Goal: Task Accomplishment & Management: Use online tool/utility

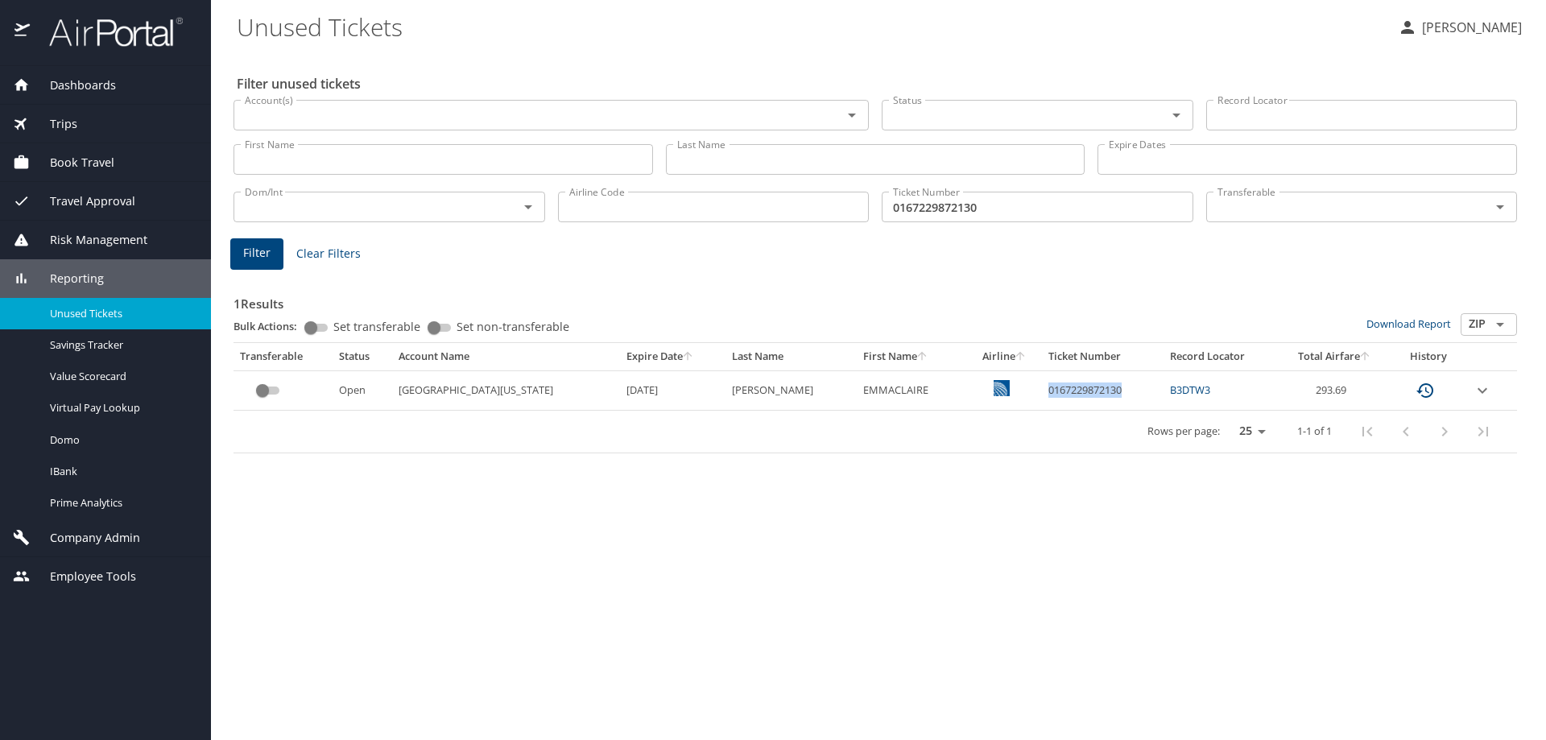
click at [63, 122] on span "Trips" at bounding box center [53, 124] width 47 height 18
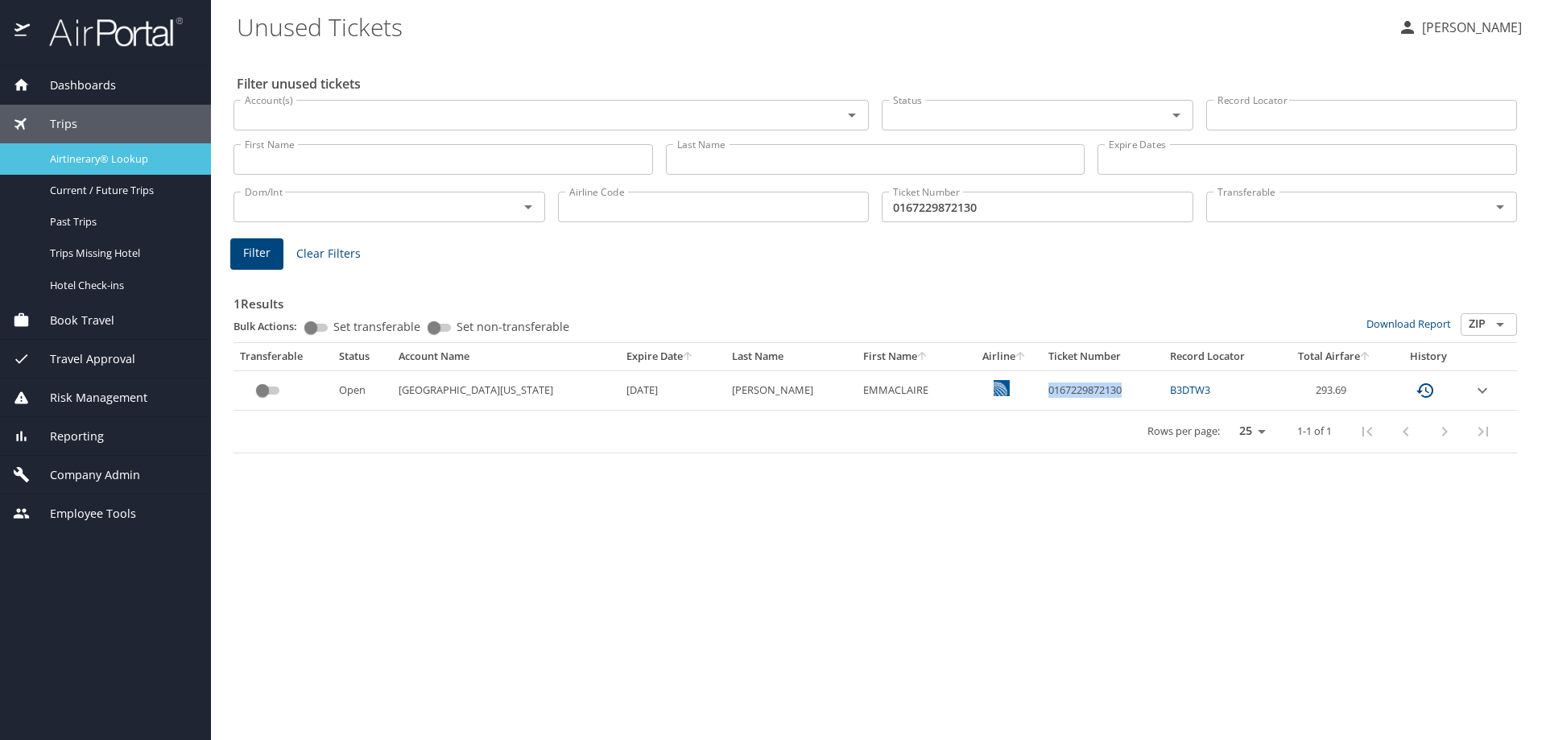
click at [66, 159] on span "Airtinerary® Lookup" at bounding box center [121, 158] width 142 height 15
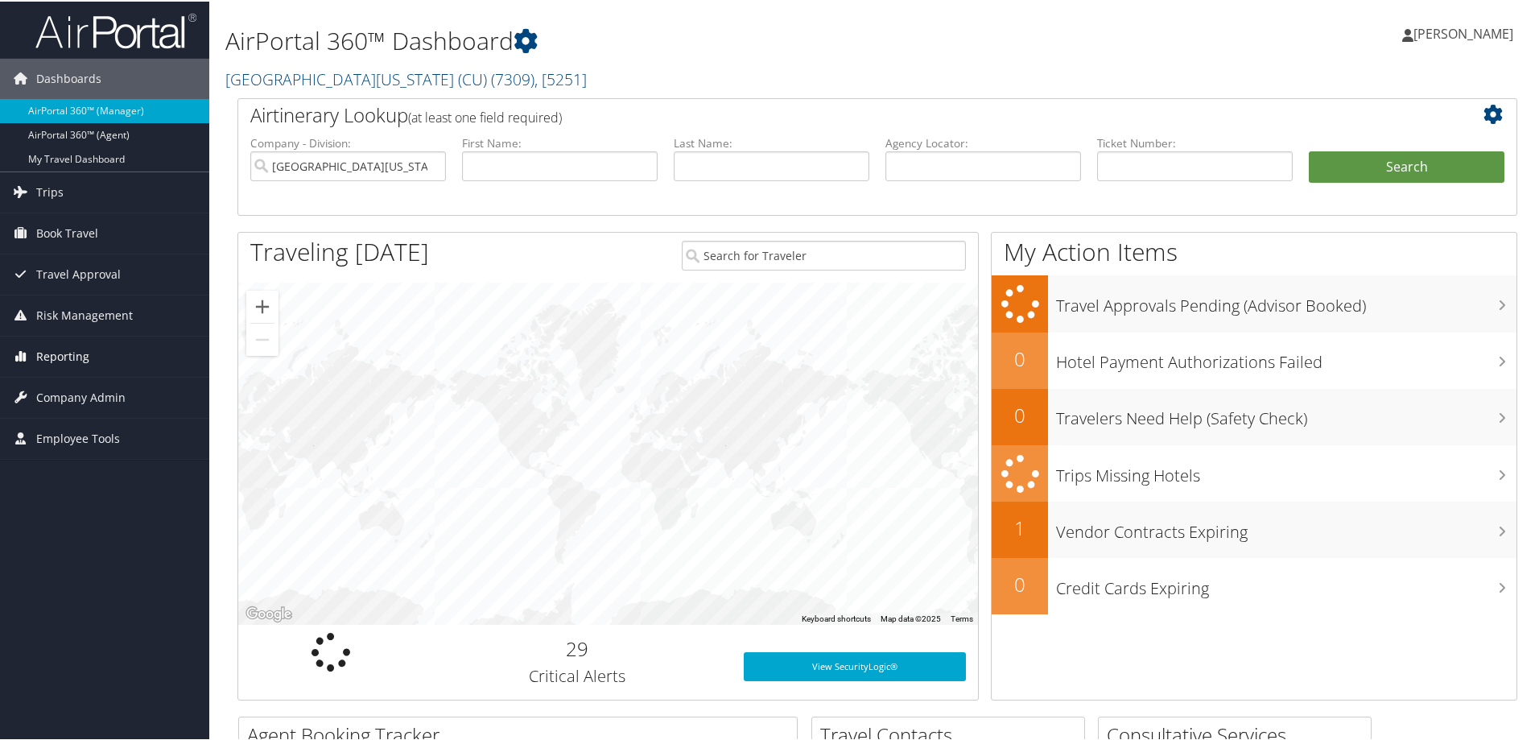
click at [73, 353] on span "Reporting" at bounding box center [62, 355] width 53 height 40
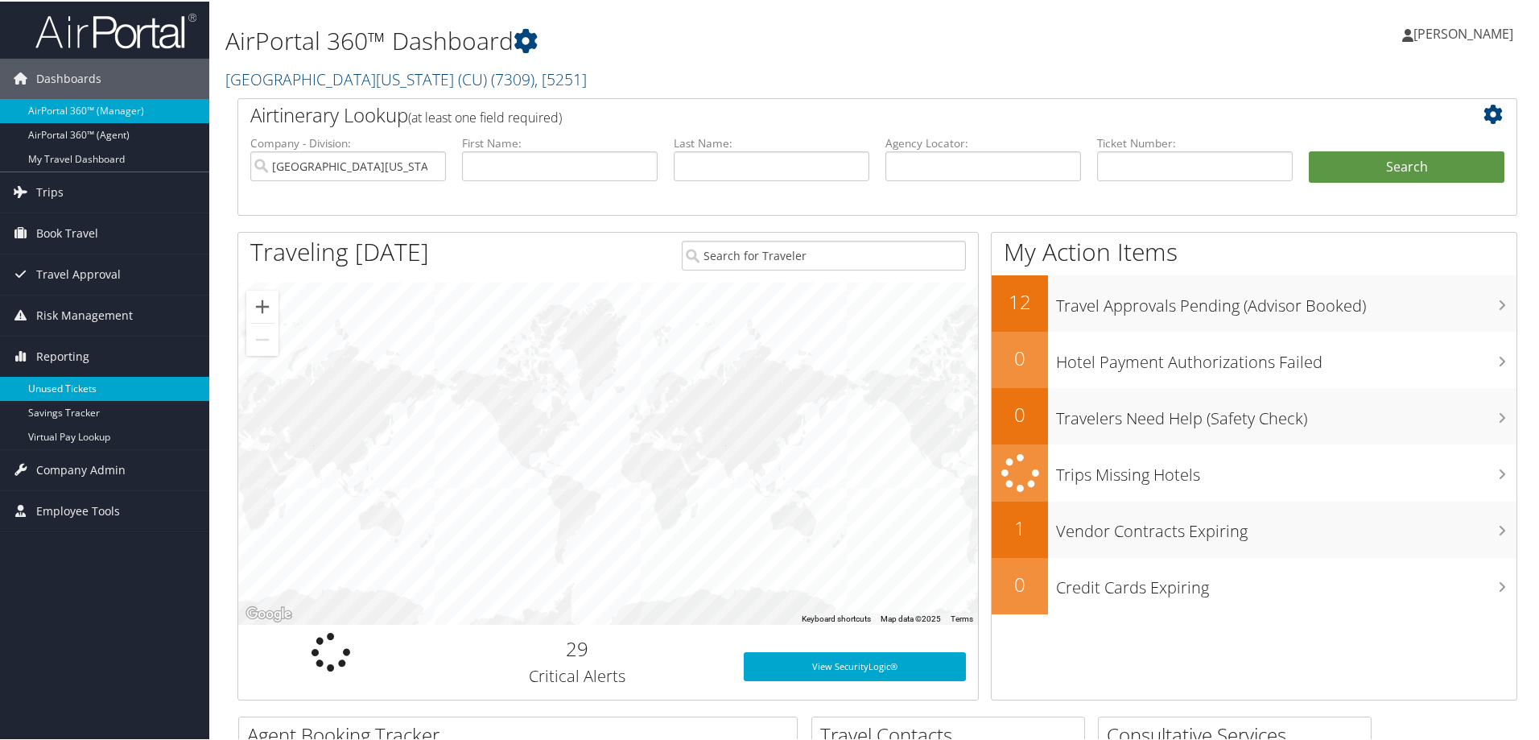
click at [78, 385] on link "Unused Tickets" at bounding box center [104, 387] width 209 height 24
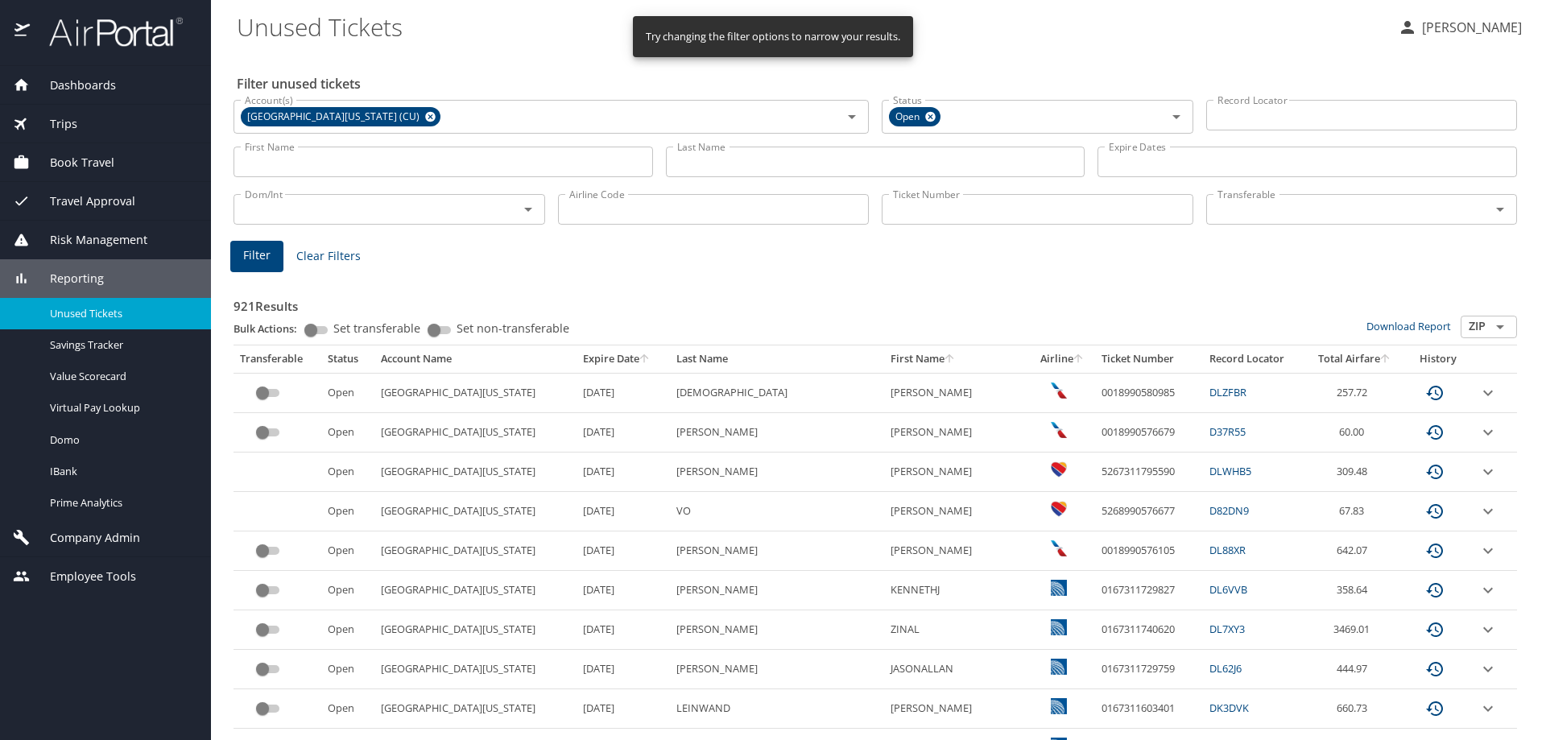
click at [72, 125] on span "Trips" at bounding box center [53, 124] width 47 height 18
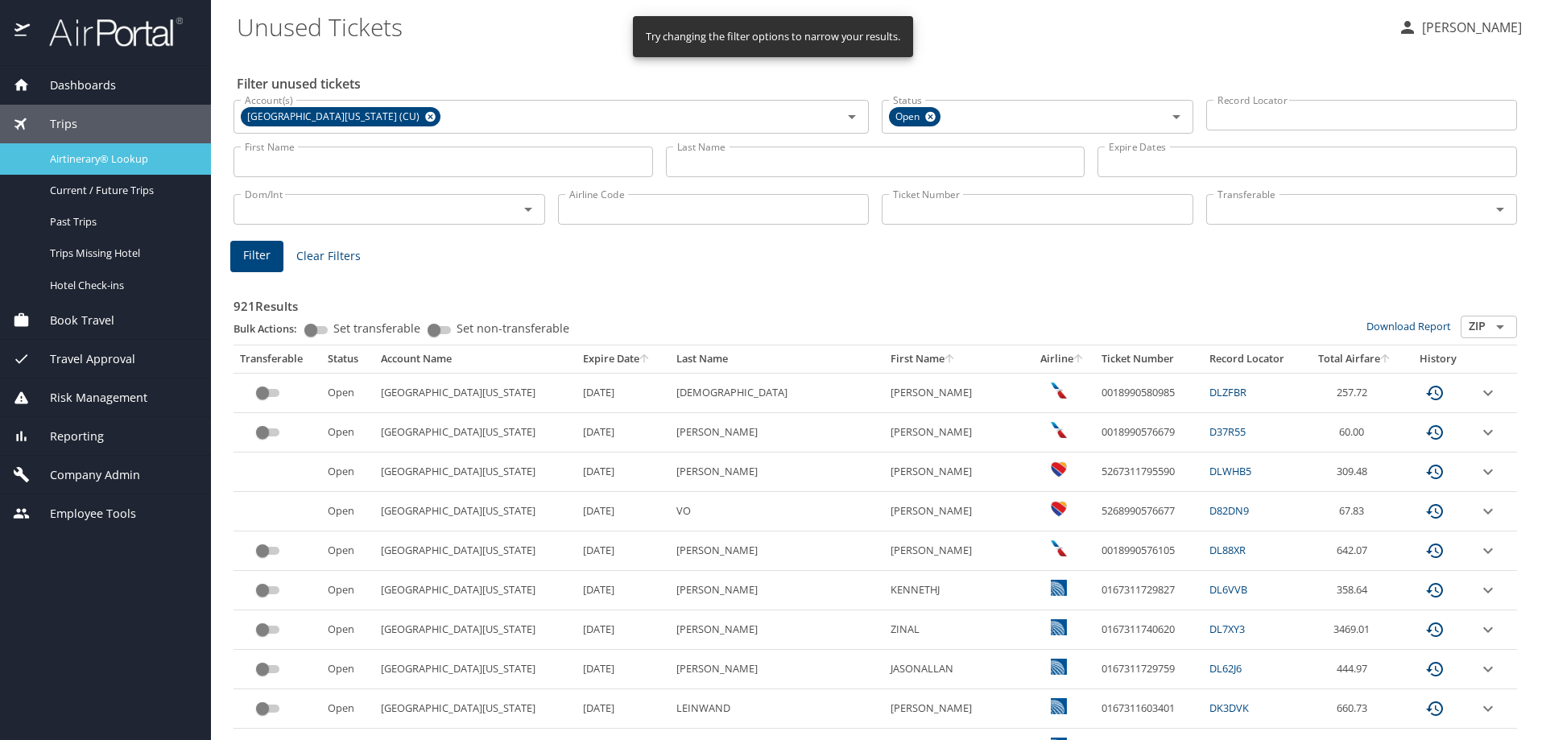
click at [76, 159] on span "Airtinerary® Lookup" at bounding box center [121, 158] width 142 height 15
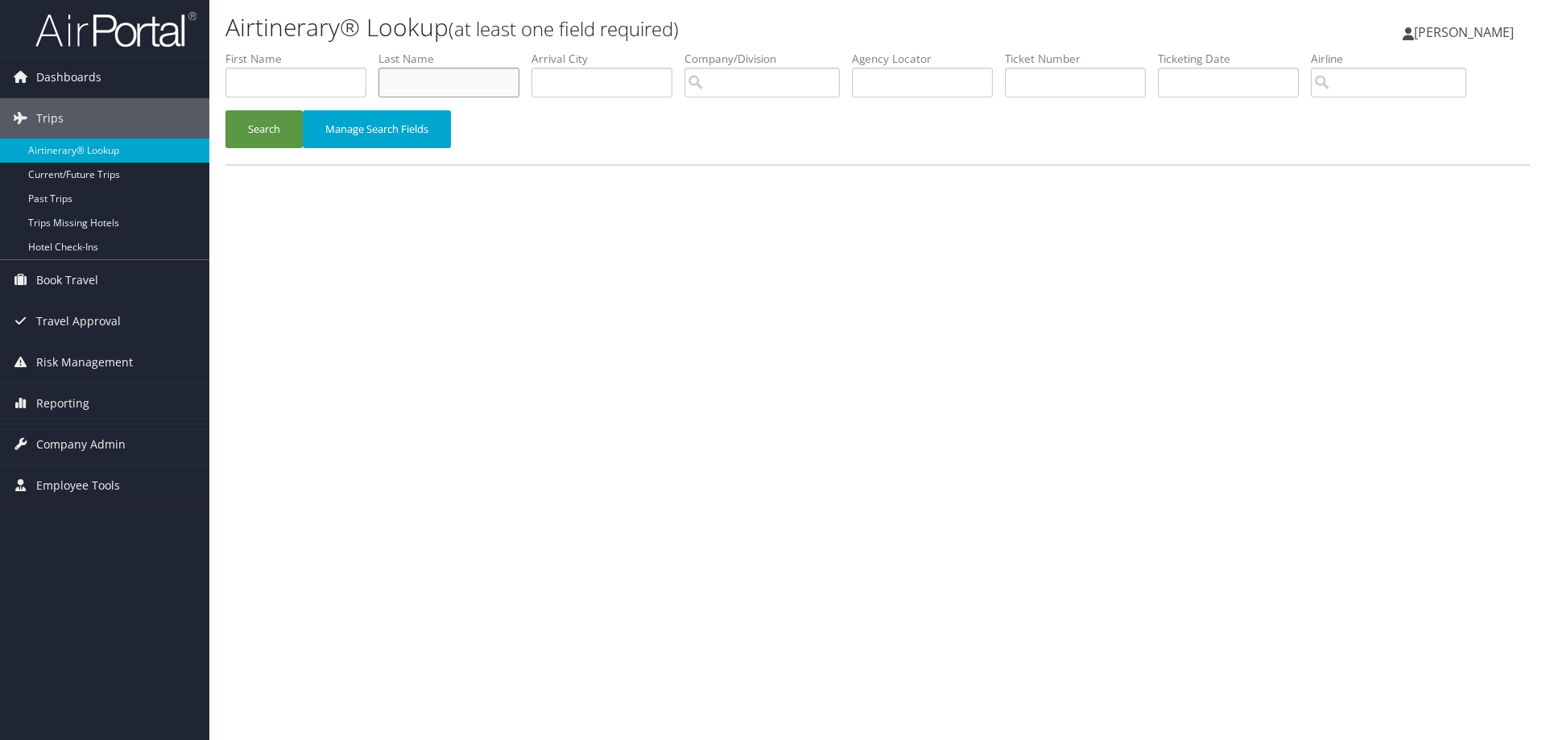
click at [473, 86] on input "text" at bounding box center [448, 83] width 141 height 30
type input "johnson"
click at [338, 81] on input "text" at bounding box center [295, 83] width 141 height 30
type input "emily"
click at [263, 134] on button "Search" at bounding box center [263, 129] width 77 height 38
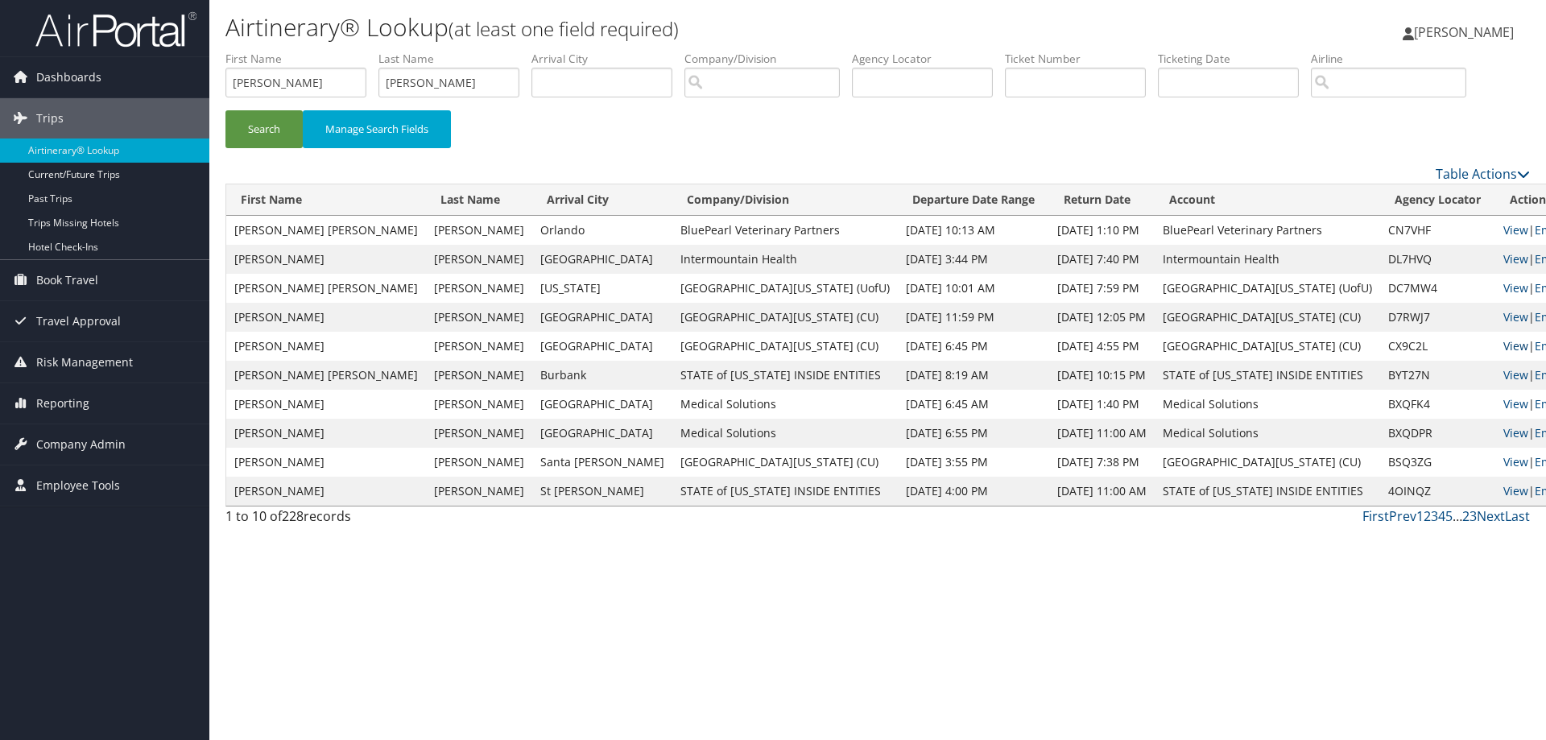
click at [1503, 346] on link "View" at bounding box center [1515, 345] width 25 height 15
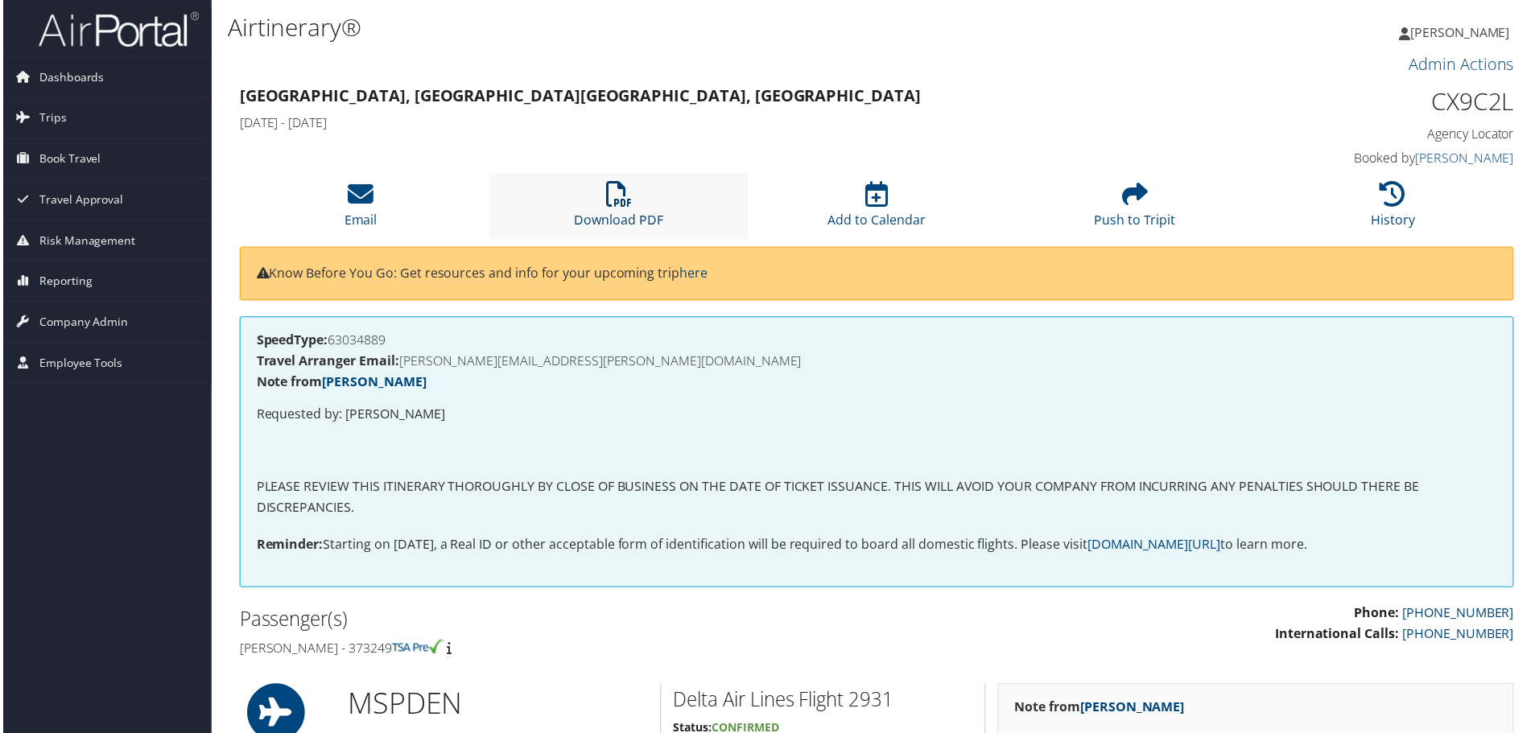
click at [621, 190] on icon at bounding box center [618, 195] width 26 height 26
